Goal: Transaction & Acquisition: Purchase product/service

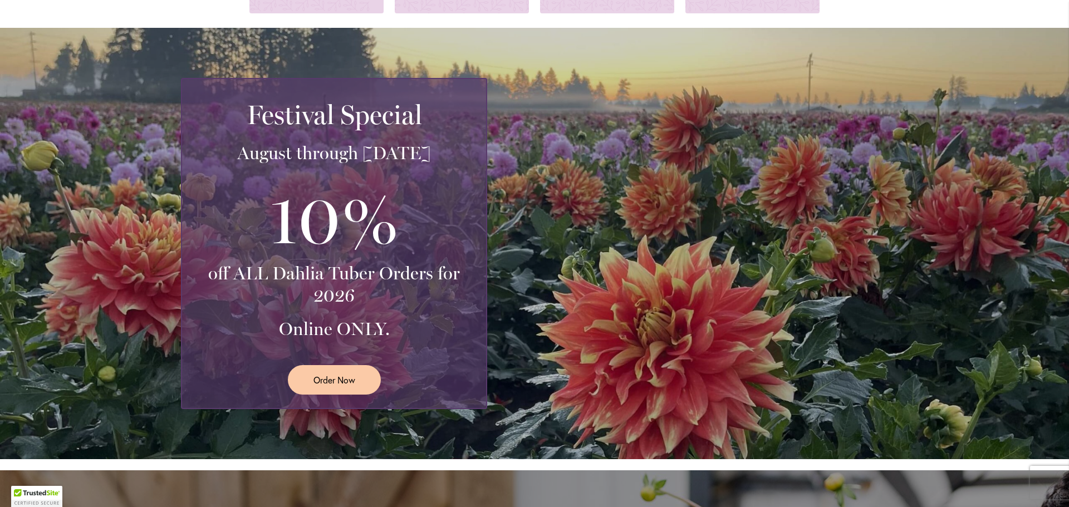
scroll to position [167, 0]
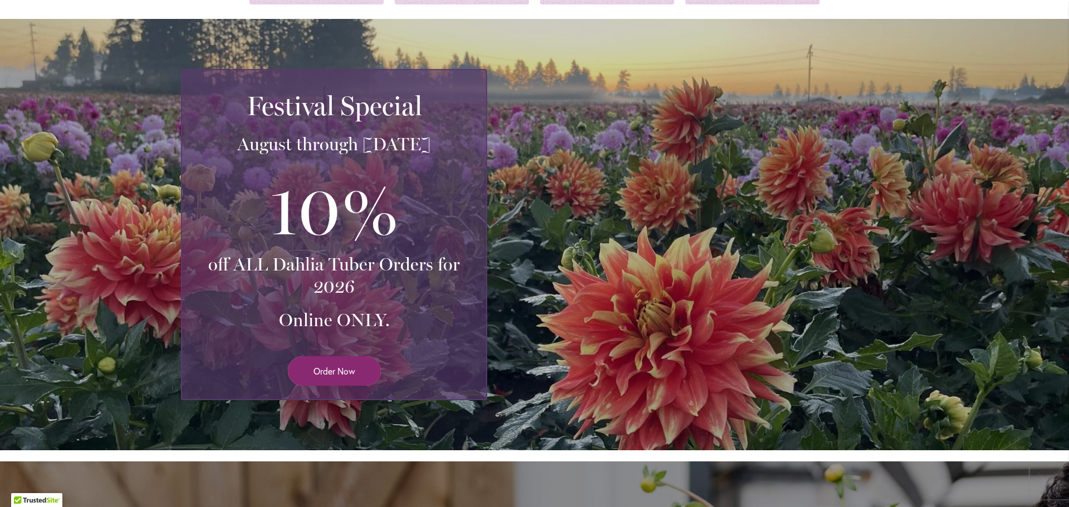
click at [319, 373] on span "Order Now" at bounding box center [335, 371] width 42 height 13
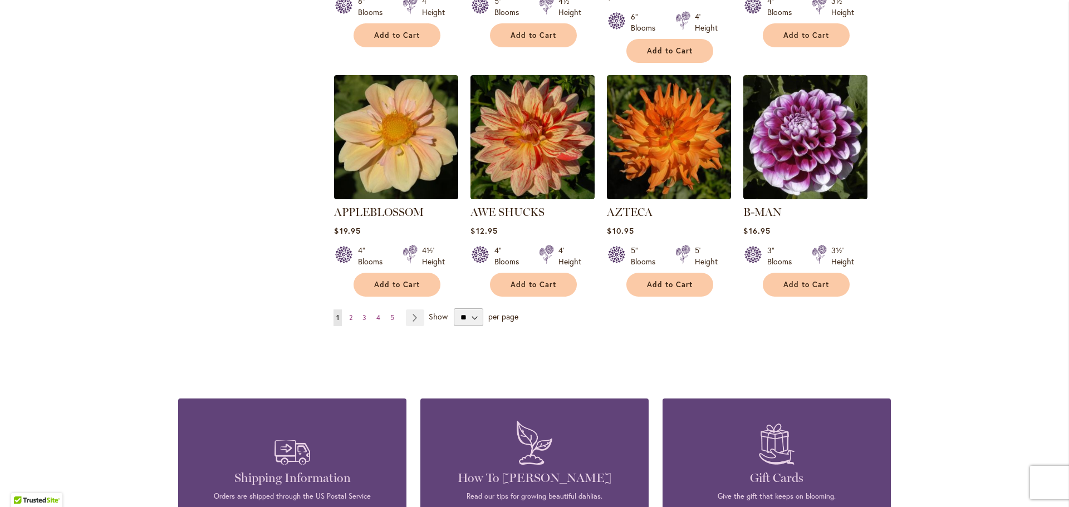
scroll to position [891, 0]
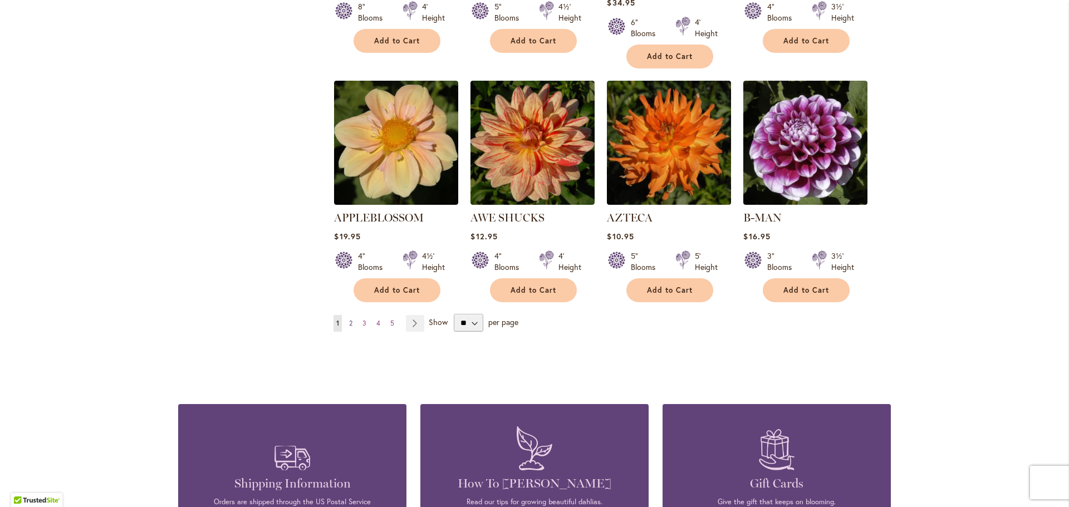
click at [349, 319] on span "2" at bounding box center [350, 323] width 3 height 8
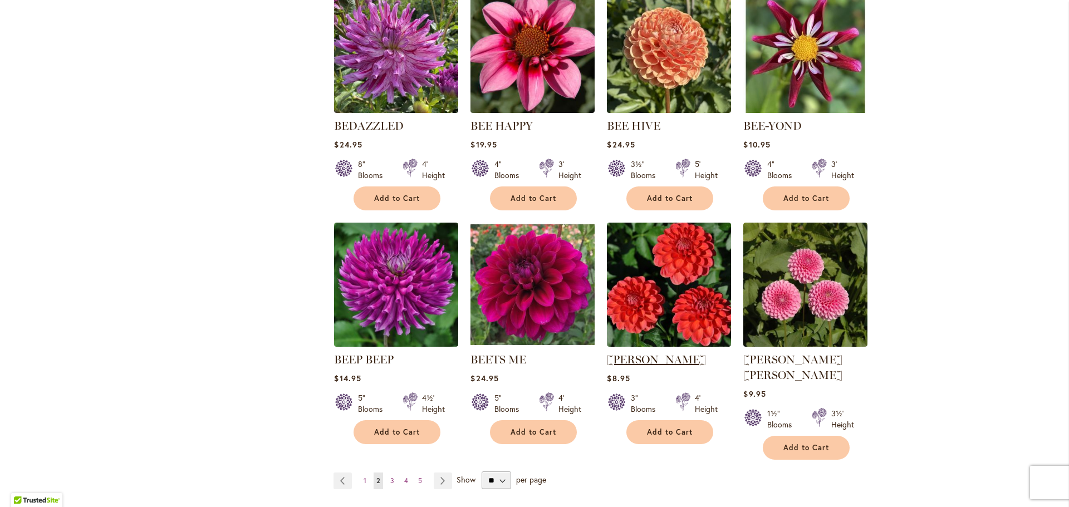
scroll to position [891, 0]
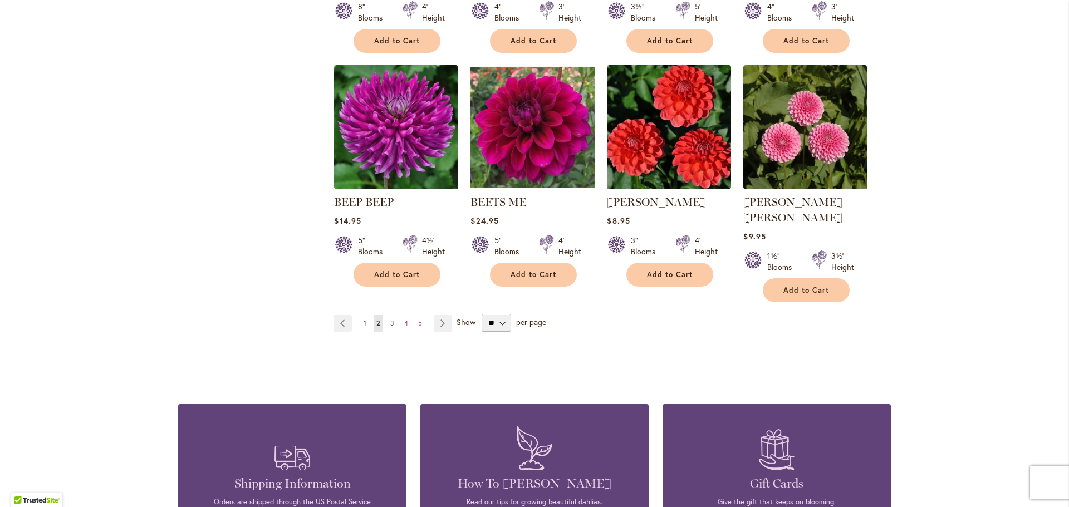
click at [390, 319] on span "3" at bounding box center [392, 323] width 4 height 8
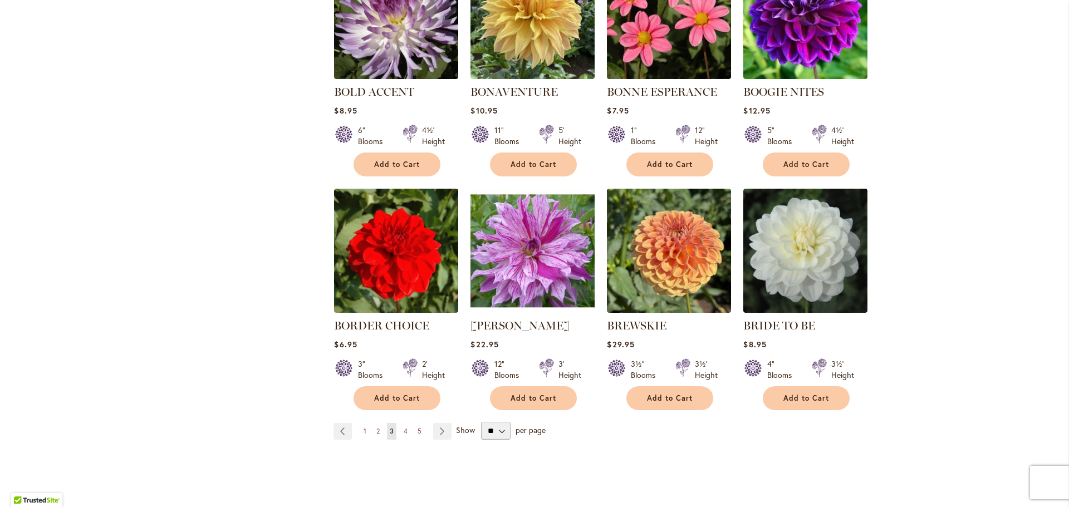
scroll to position [780, 0]
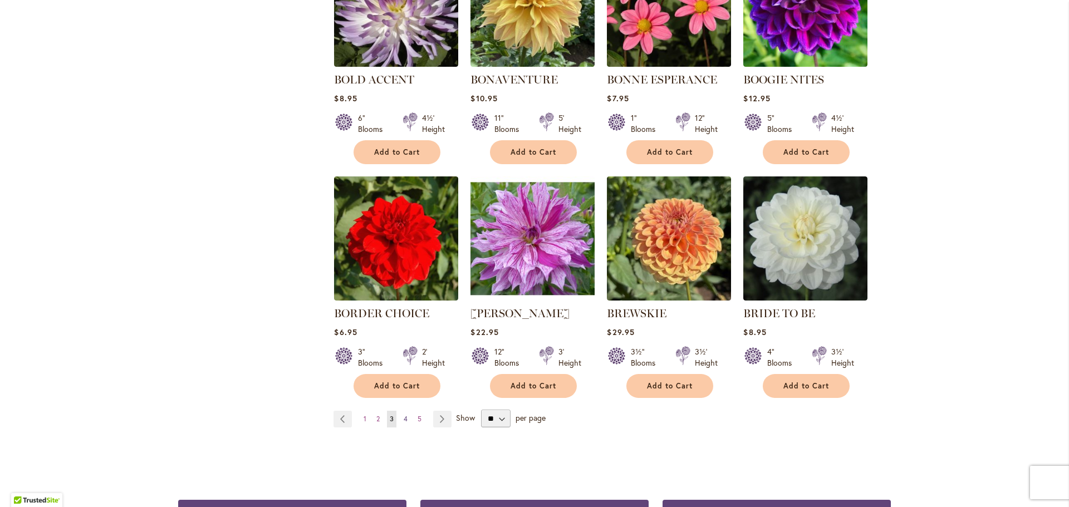
click at [401, 417] on link "Page 4" at bounding box center [405, 419] width 9 height 17
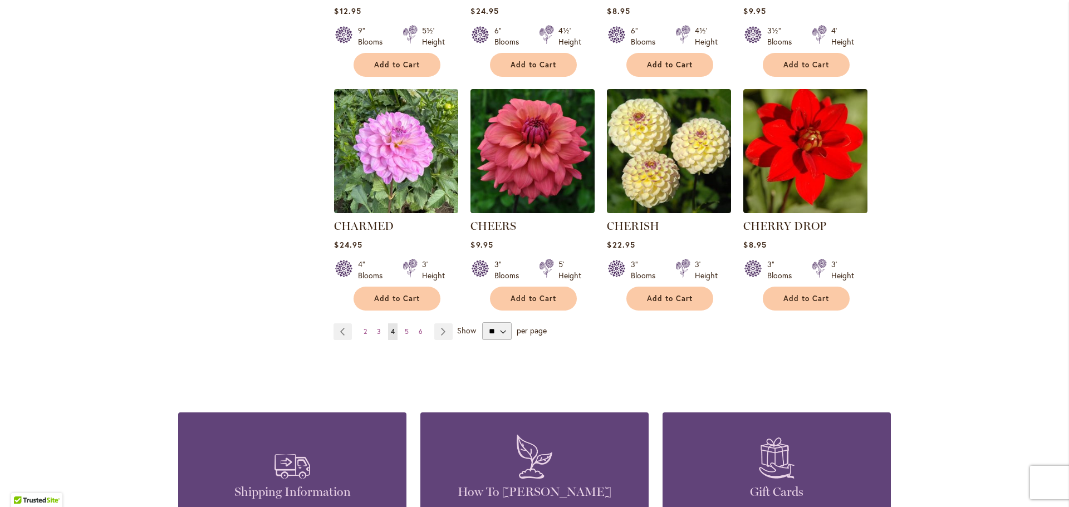
scroll to position [891, 0]
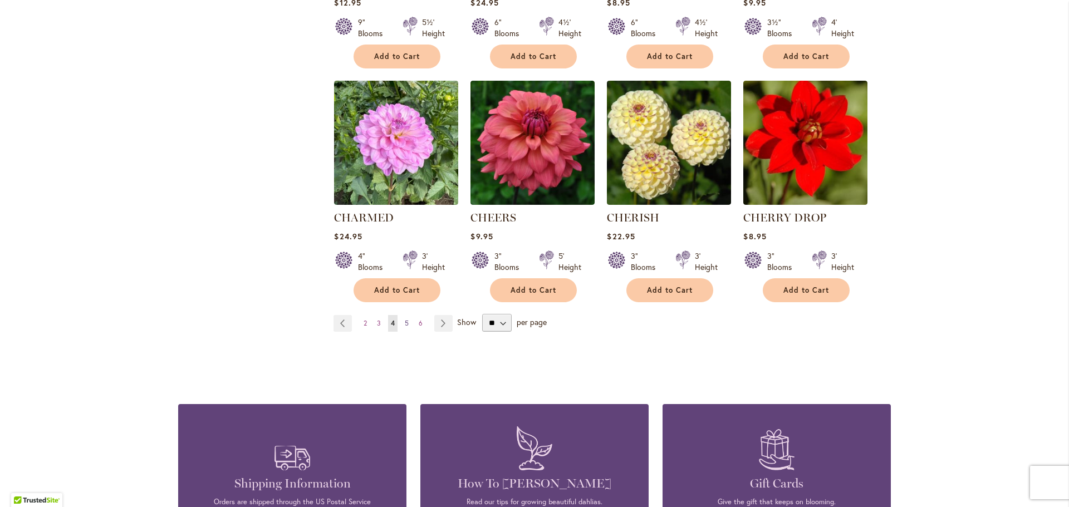
click at [405, 321] on span "5" at bounding box center [407, 323] width 4 height 8
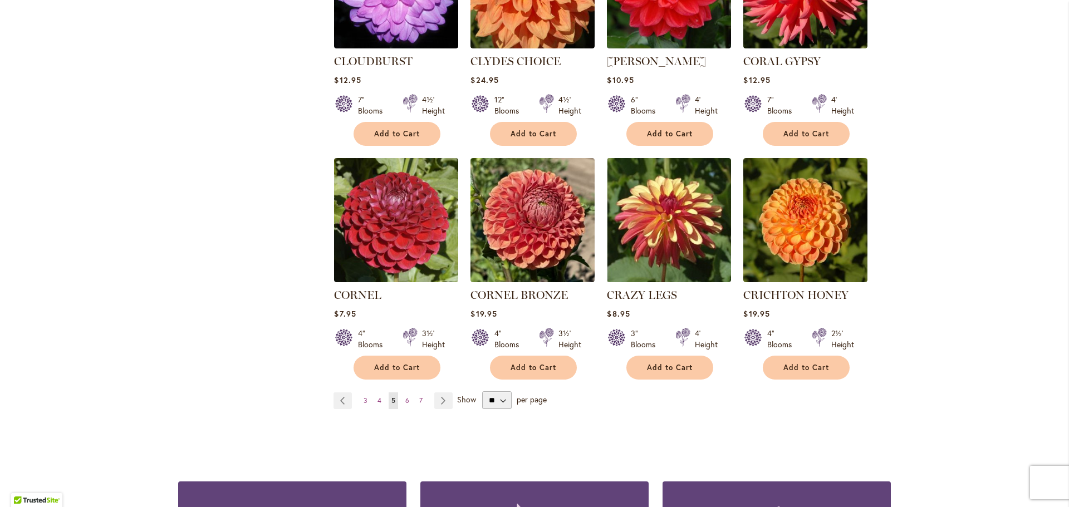
scroll to position [891, 0]
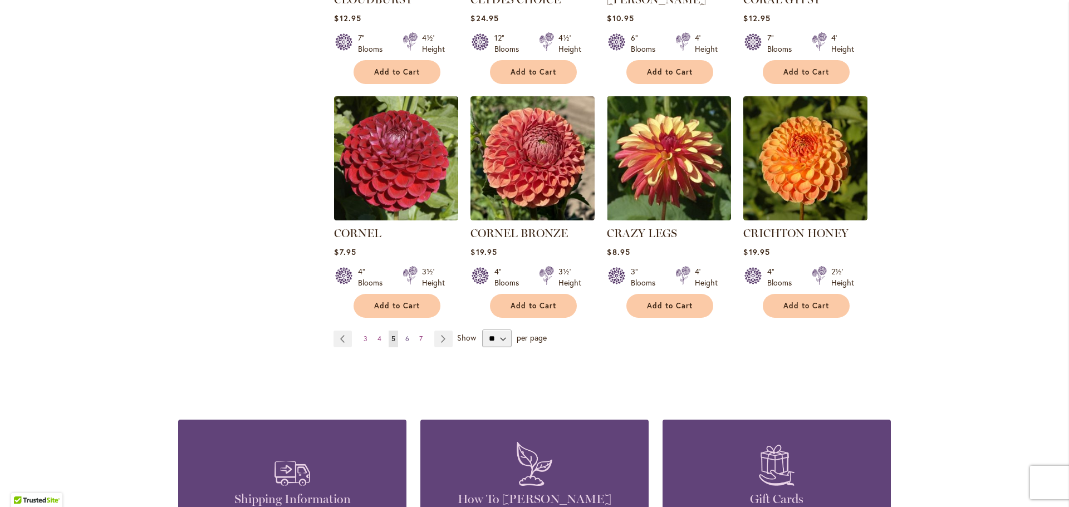
click at [405, 335] on span "6" at bounding box center [407, 339] width 4 height 8
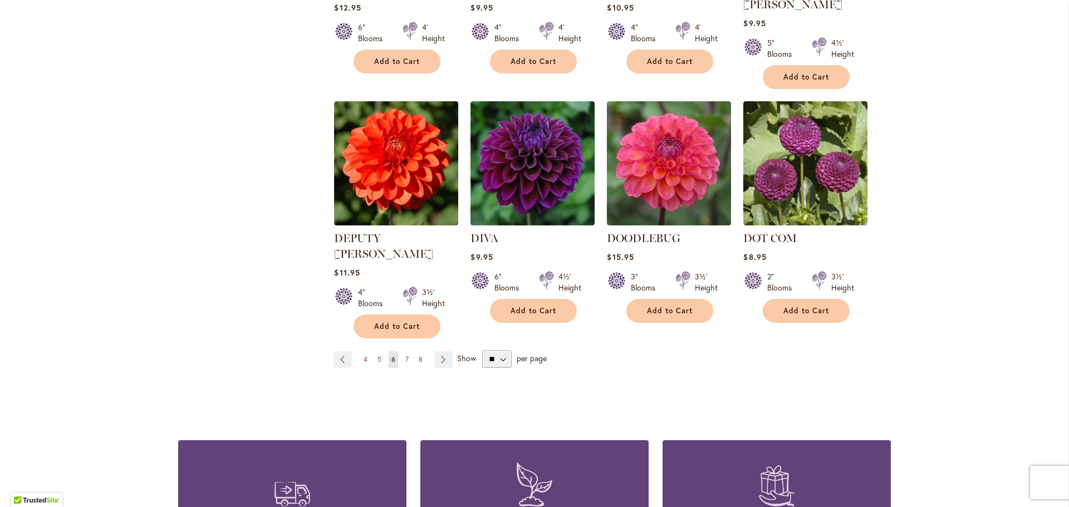
scroll to position [947, 0]
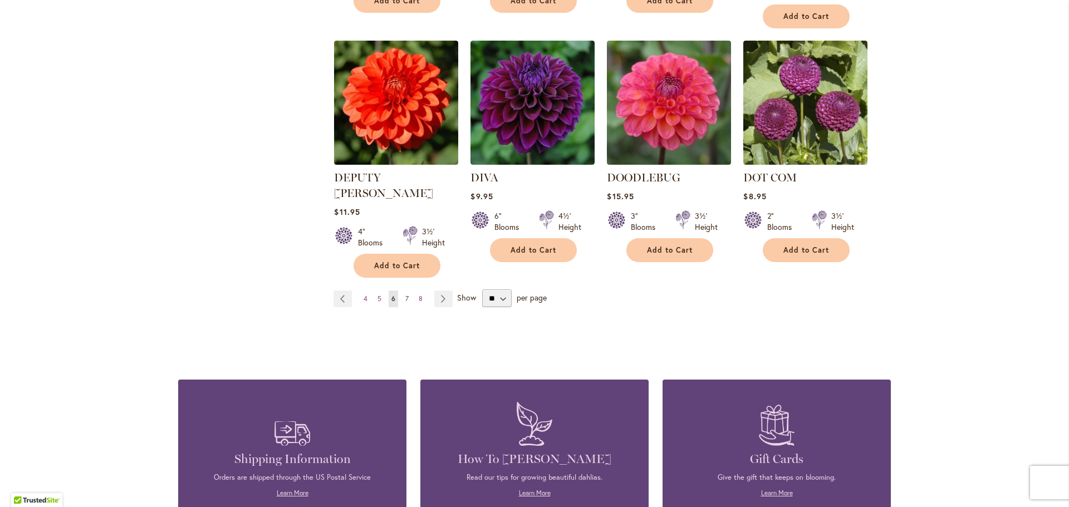
click at [406, 291] on link "Page 7" at bounding box center [407, 299] width 9 height 17
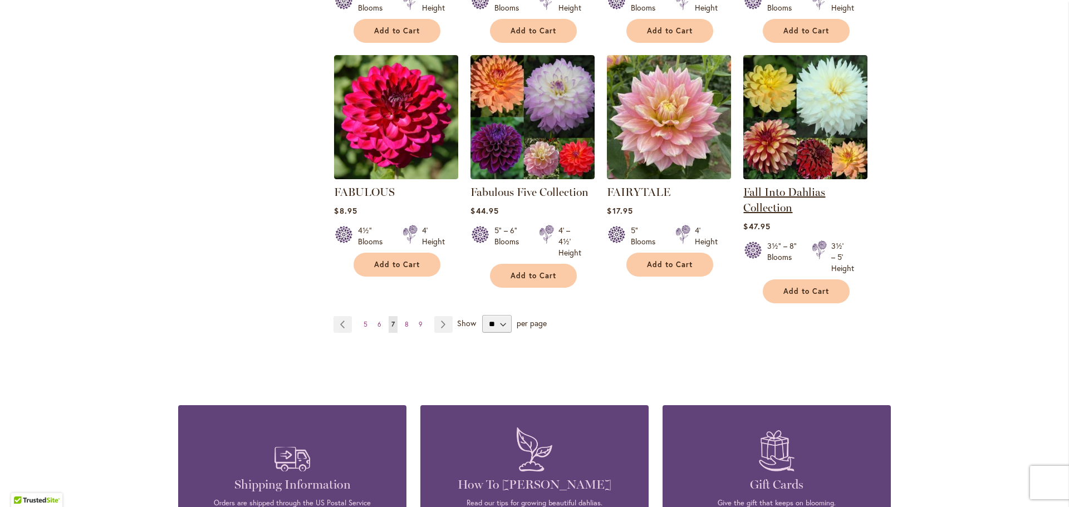
scroll to position [947, 0]
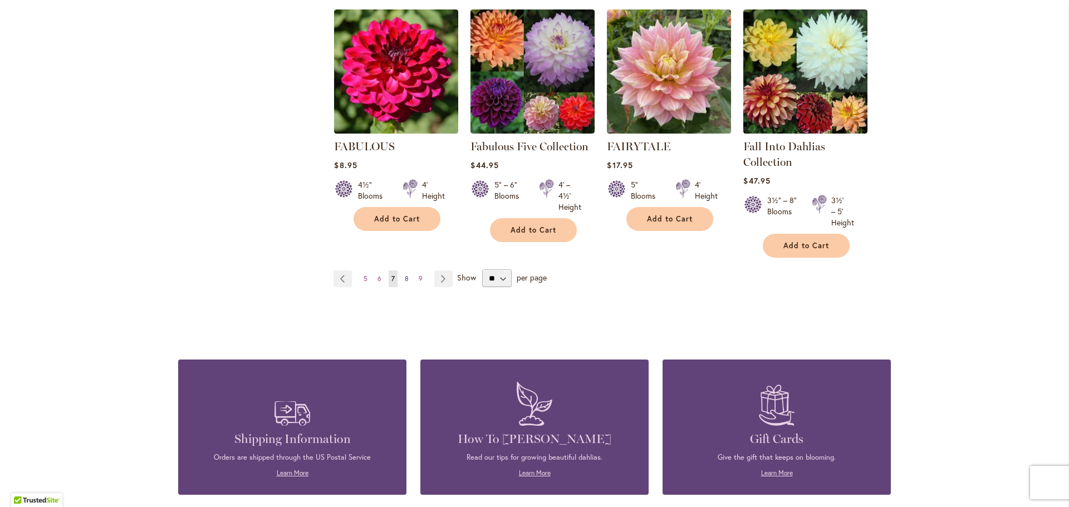
click at [405, 279] on span "8" at bounding box center [407, 279] width 4 height 8
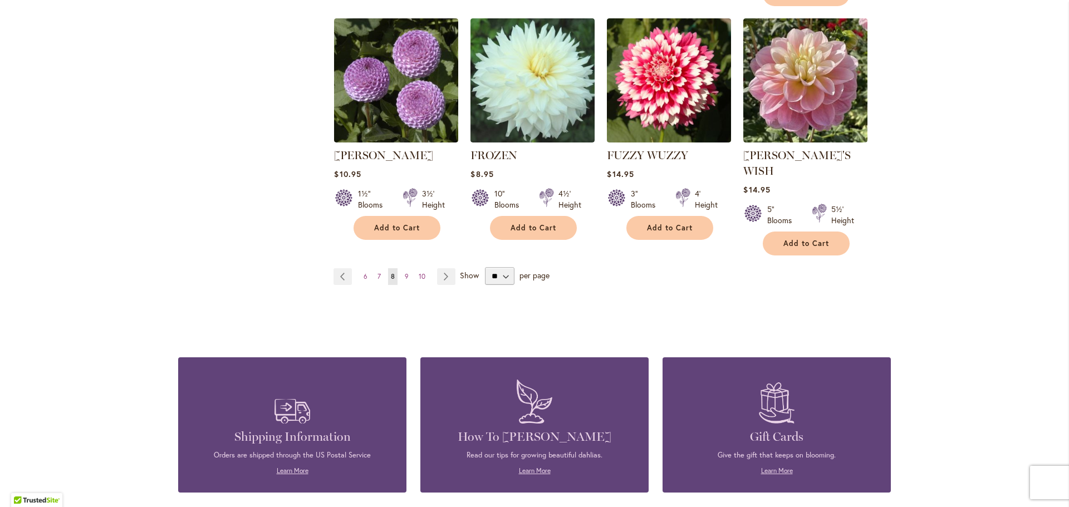
scroll to position [1002, 0]
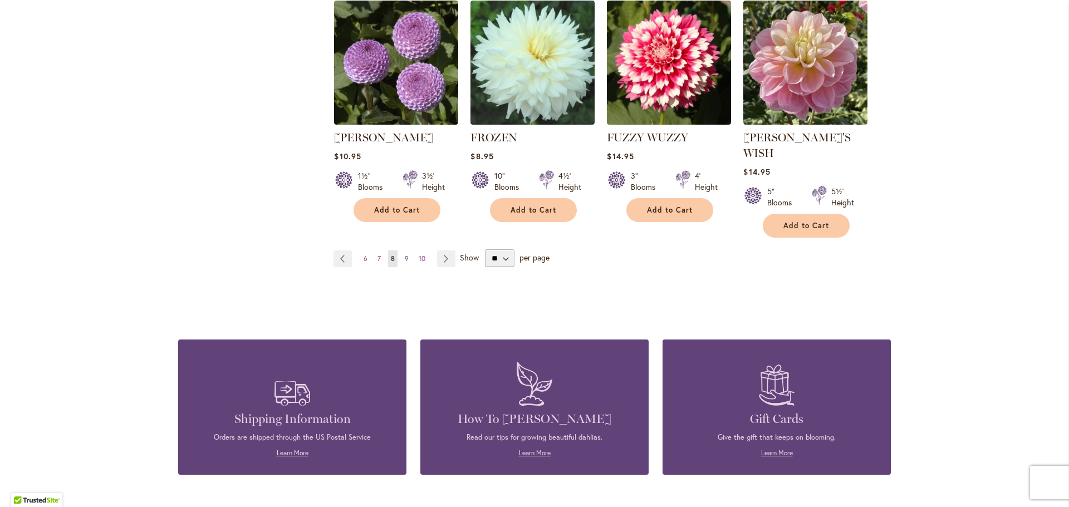
click at [405, 254] on span "9" at bounding box center [407, 258] width 4 height 8
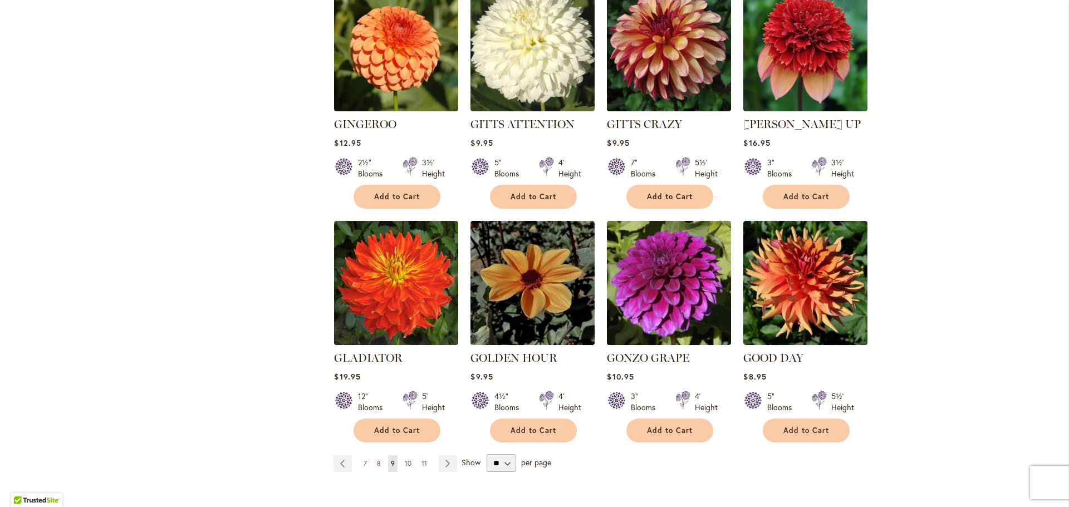
scroll to position [780, 0]
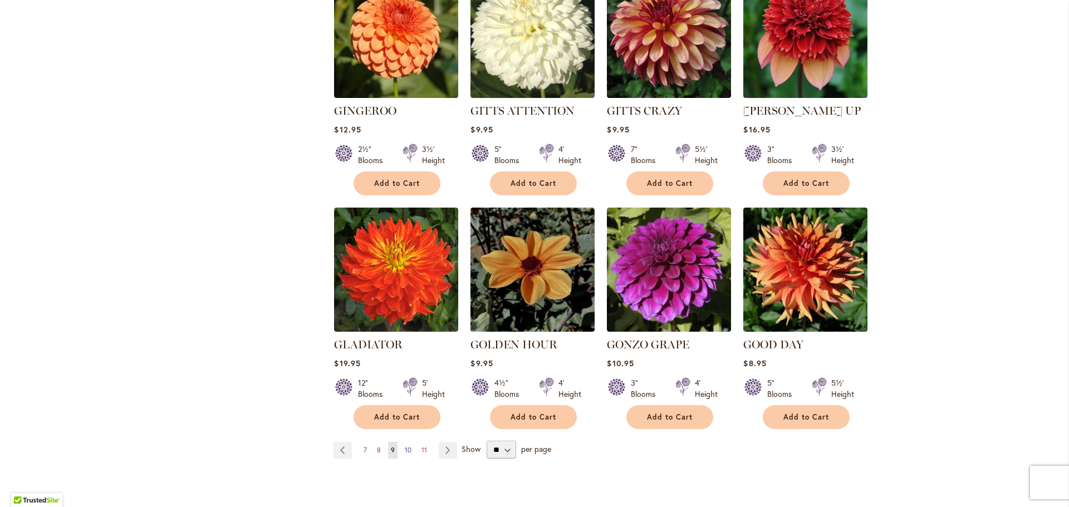
click at [405, 446] on span "10" at bounding box center [408, 450] width 7 height 8
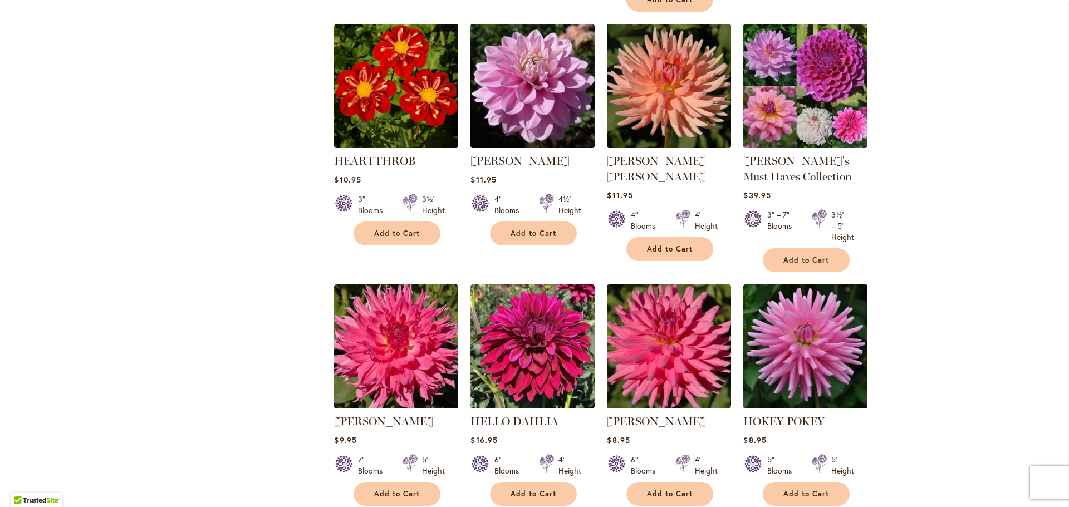
scroll to position [780, 0]
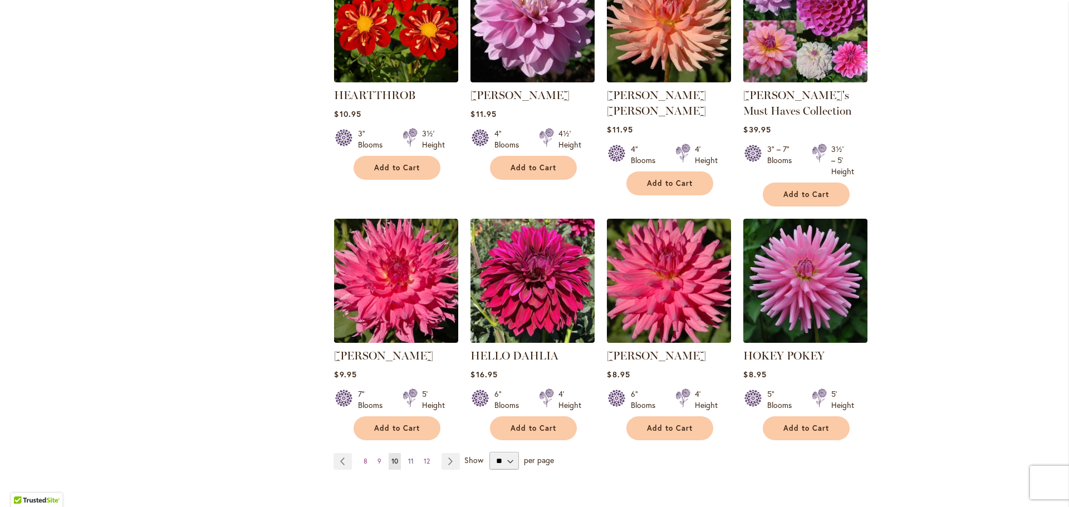
click at [408, 458] on span "11" at bounding box center [411, 461] width 6 height 8
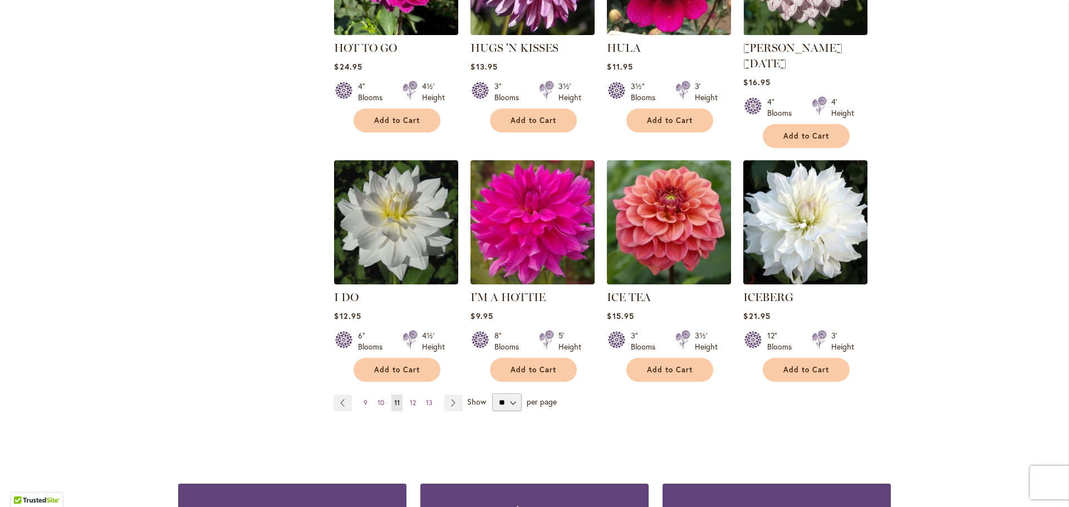
scroll to position [835, 0]
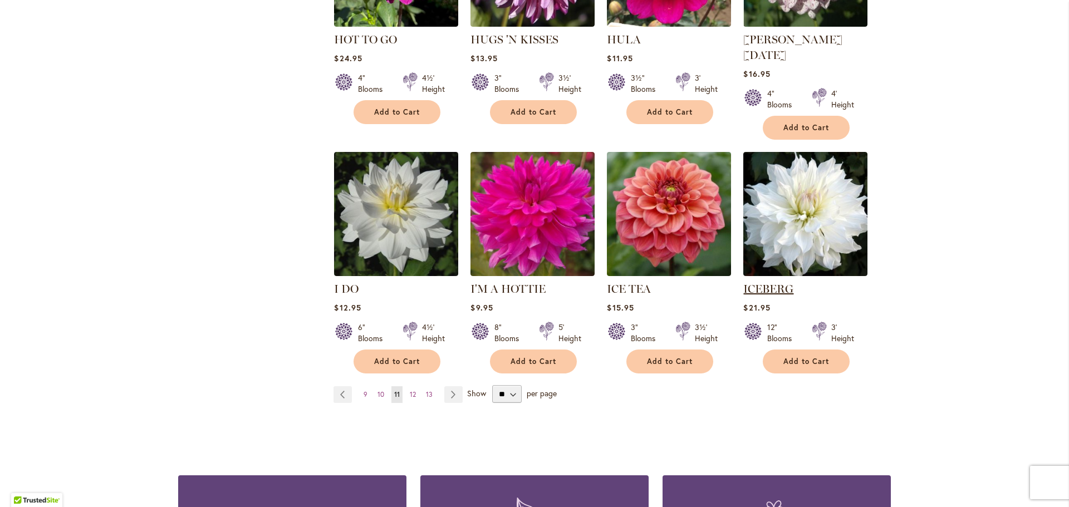
click at [779, 282] on link "ICEBERG" at bounding box center [768, 288] width 50 height 13
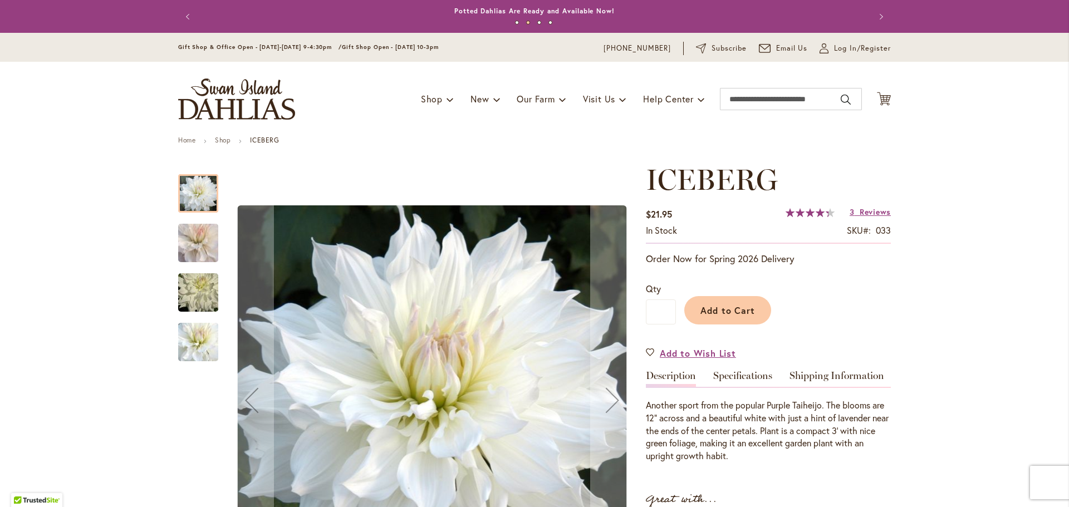
click at [194, 297] on img "ICEBERG" at bounding box center [198, 292] width 80 height 53
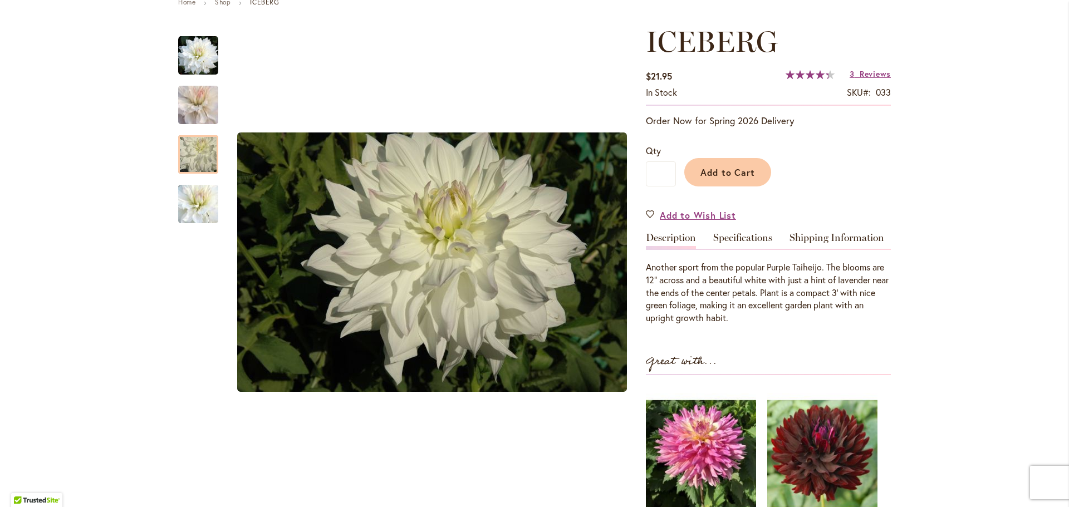
scroll to position [167, 0]
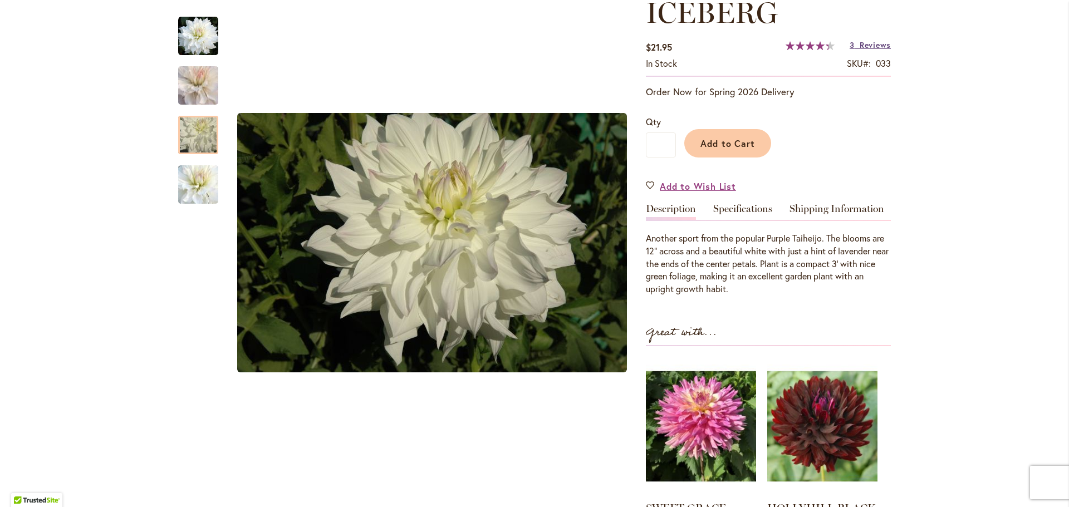
click at [855, 43] on link "3 Reviews" at bounding box center [870, 45] width 41 height 11
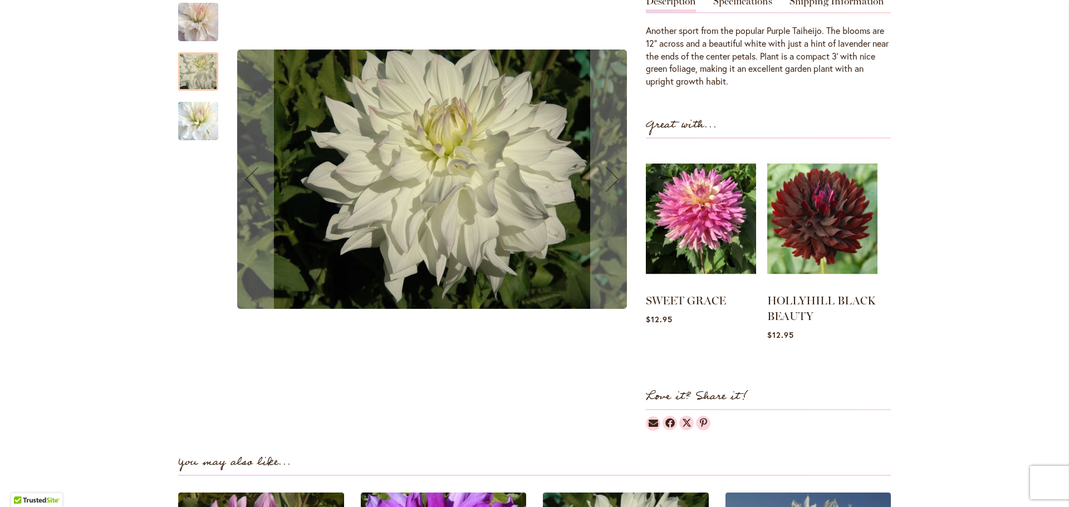
scroll to position [152, 0]
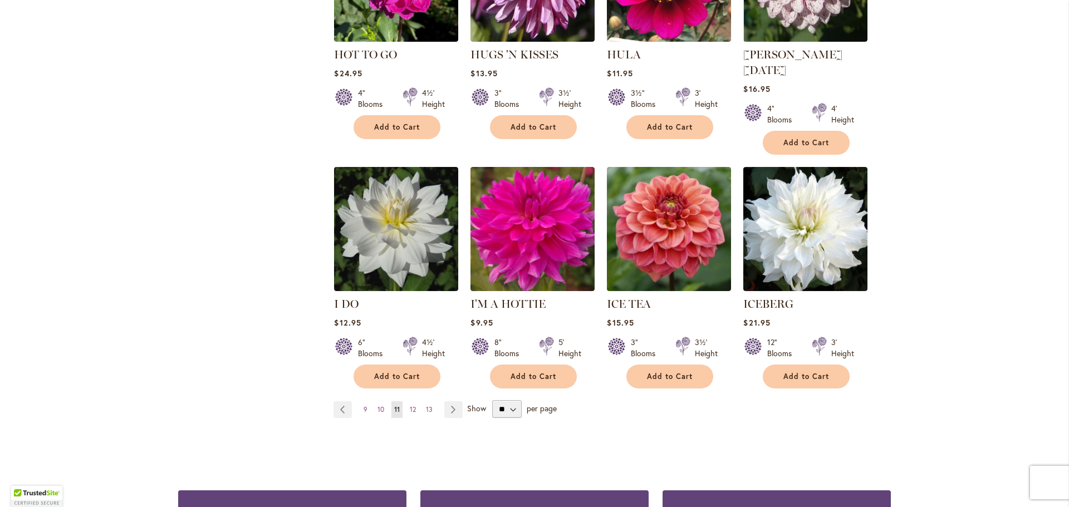
scroll to position [835, 0]
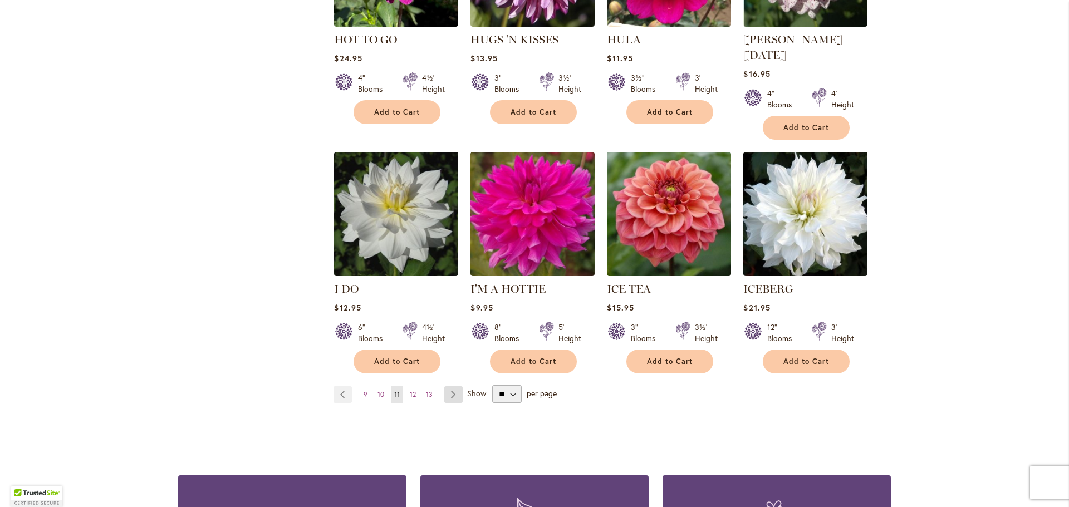
click at [453, 386] on link "Page Next" at bounding box center [453, 394] width 18 height 17
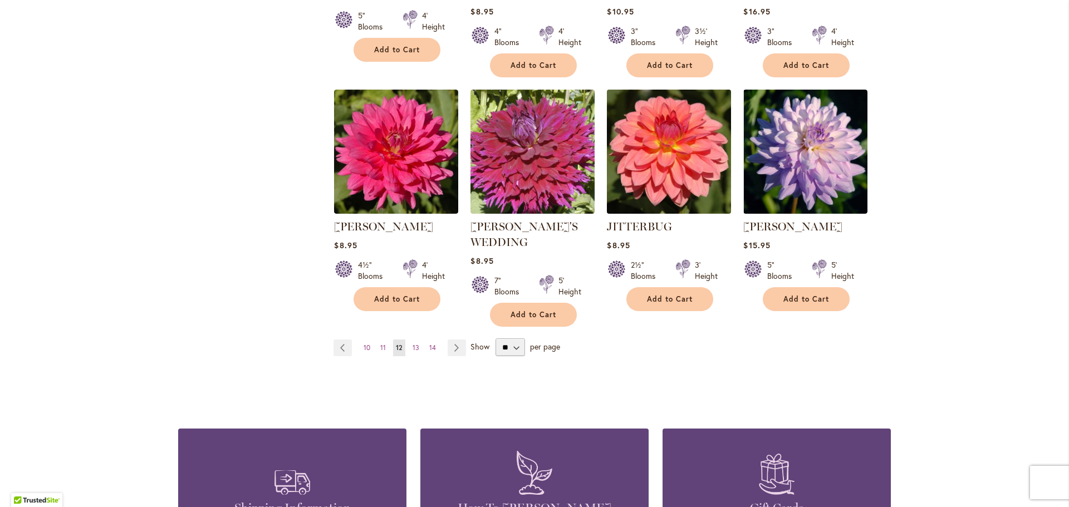
scroll to position [947, 0]
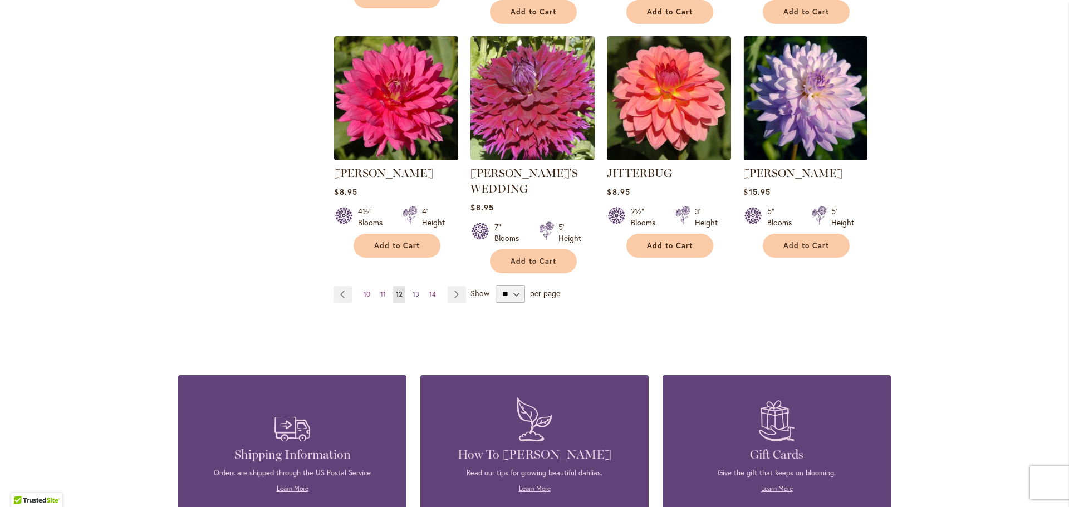
click at [413, 290] on span "13" at bounding box center [416, 294] width 7 height 8
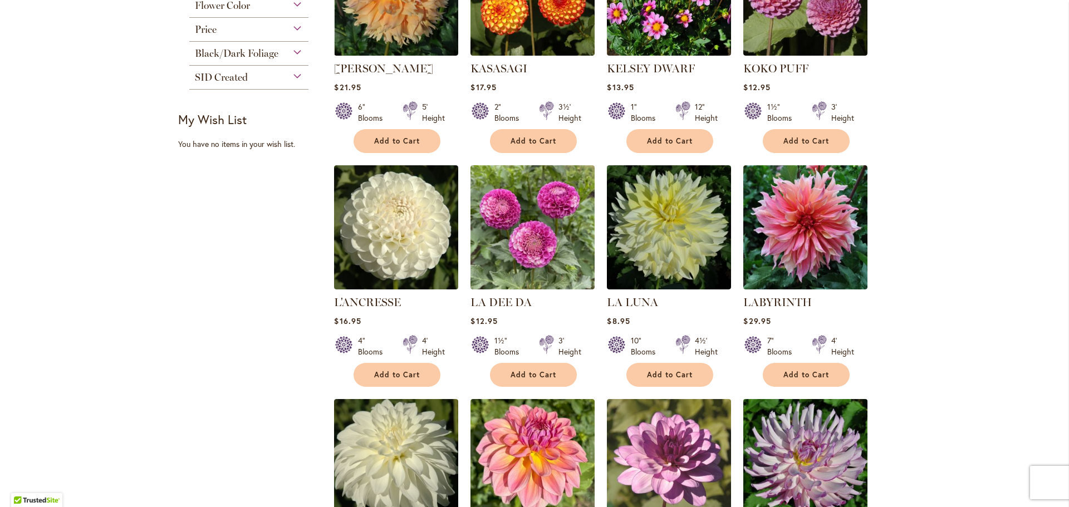
scroll to position [668, 0]
